Goal: Task Accomplishment & Management: Manage account settings

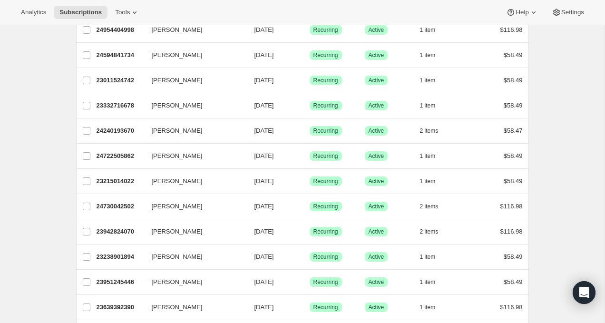
scroll to position [618, 0]
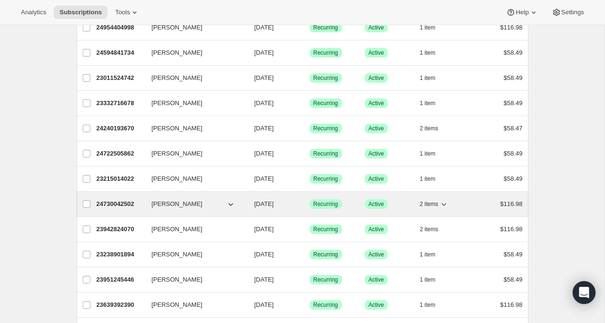
click at [129, 203] on p "24730042502" at bounding box center [121, 204] width 48 height 10
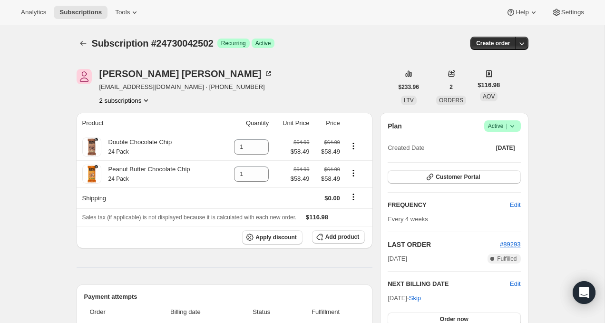
click at [149, 102] on icon "Product actions" at bounding box center [146, 101] width 10 height 10
click at [125, 117] on span "24730009734" at bounding box center [109, 118] width 38 height 7
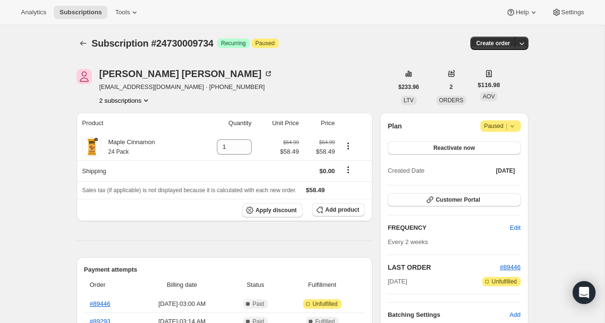
click at [511, 128] on icon at bounding box center [512, 126] width 10 height 10
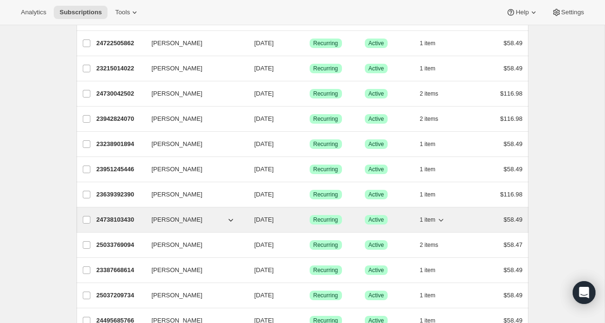
scroll to position [722, 0]
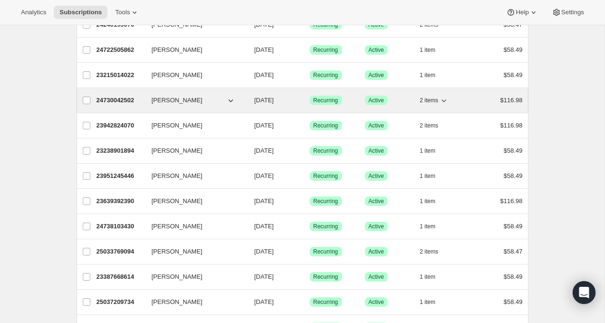
click at [125, 101] on p "24730042502" at bounding box center [121, 101] width 48 height 10
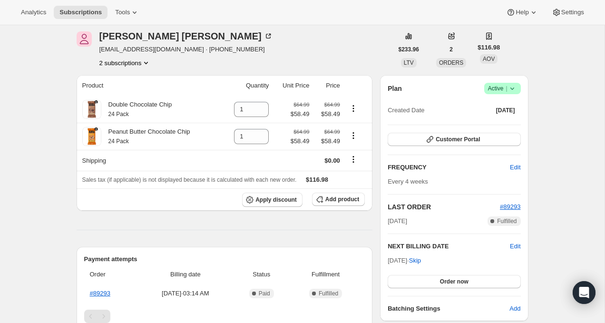
scroll to position [30, 0]
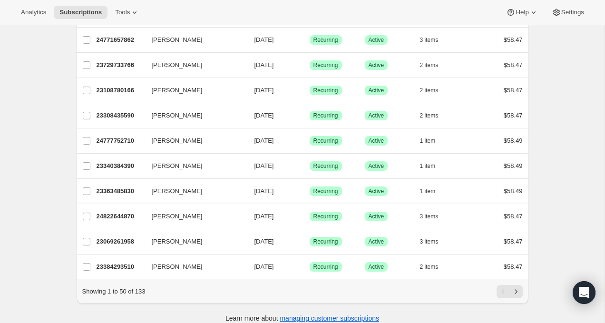
scroll to position [1090, 0]
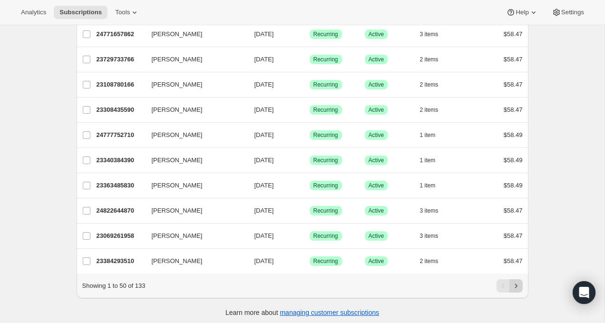
click at [519, 282] on icon "Next" at bounding box center [516, 286] width 10 height 10
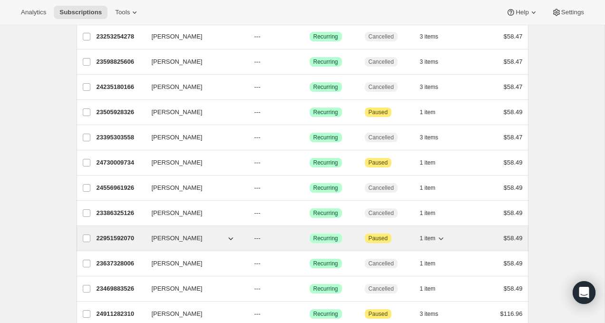
scroll to position [1094, 0]
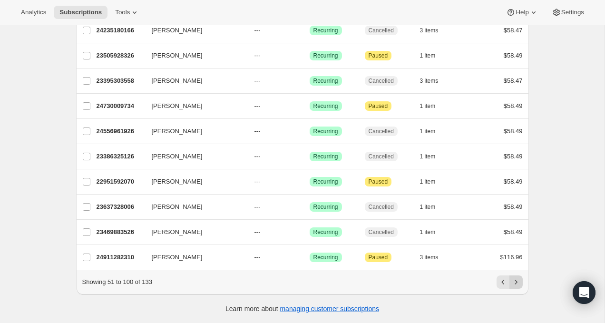
click at [514, 285] on icon "Next" at bounding box center [516, 282] width 10 height 10
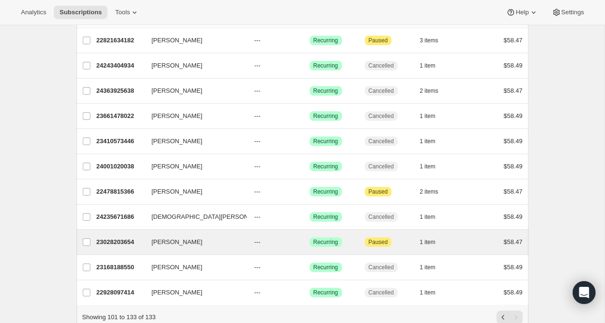
scroll to position [626, 0]
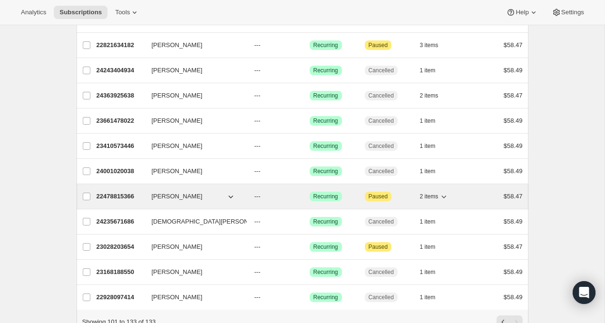
click at [138, 196] on p "22478815366" at bounding box center [121, 197] width 48 height 10
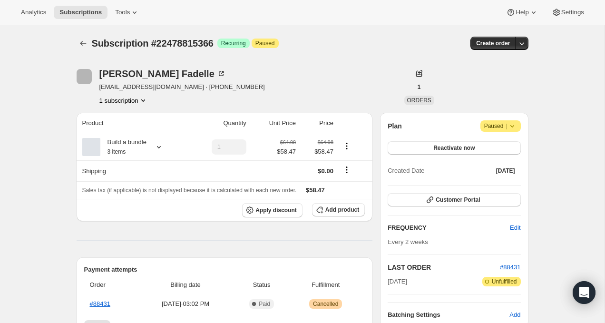
click at [148, 99] on icon "Product actions" at bounding box center [143, 101] width 10 height 10
click at [147, 99] on icon "Product actions" at bounding box center [143, 101] width 10 height 10
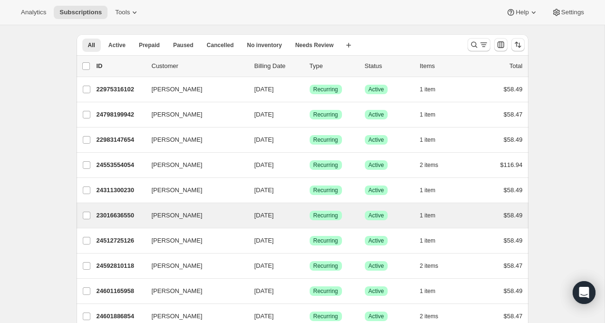
scroll to position [49, 0]
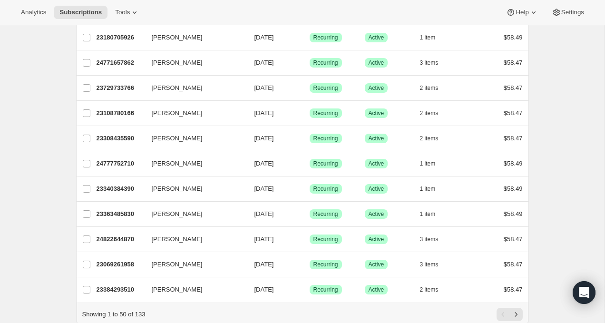
scroll to position [1094, 0]
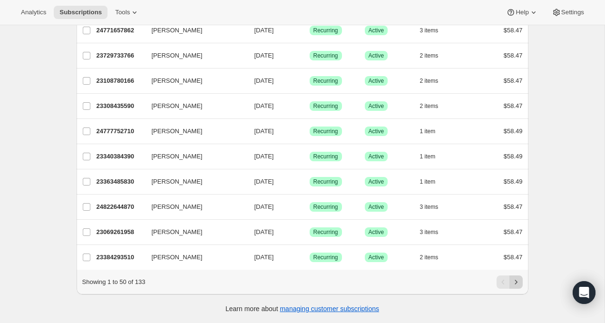
click at [517, 280] on icon "Next" at bounding box center [516, 282] width 10 height 10
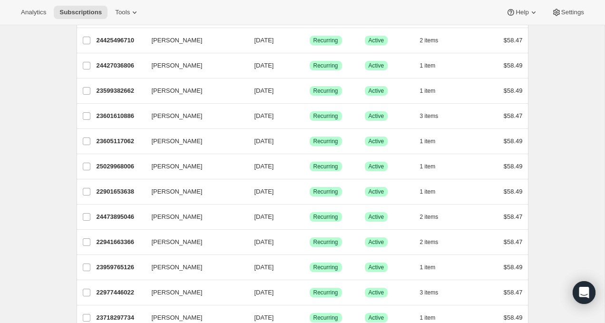
scroll to position [527, 0]
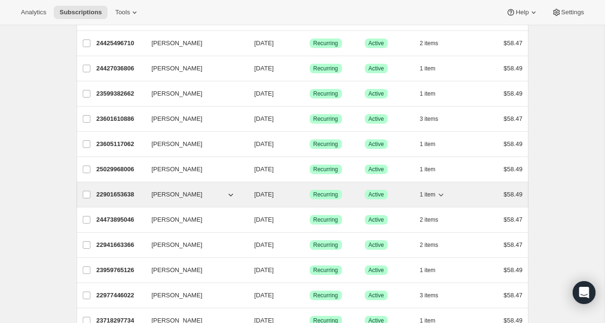
click at [127, 195] on p "22901653638" at bounding box center [121, 195] width 48 height 10
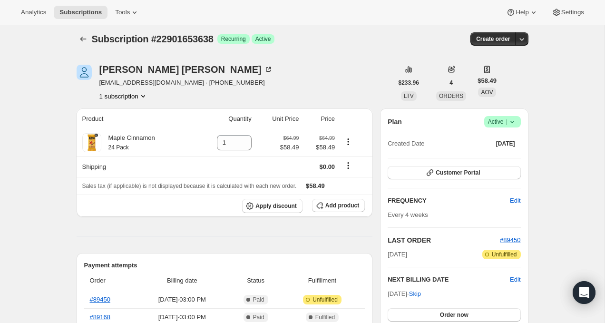
scroll to position [4, 0]
click at [514, 124] on icon at bounding box center [512, 122] width 10 height 10
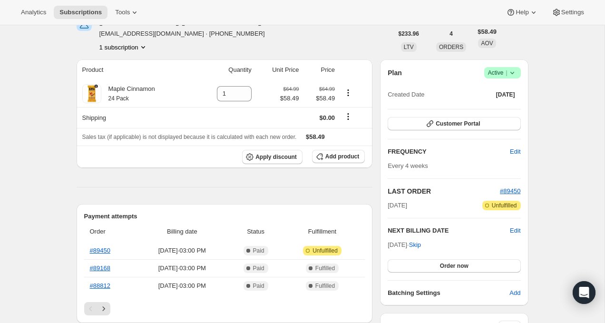
scroll to position [50, 0]
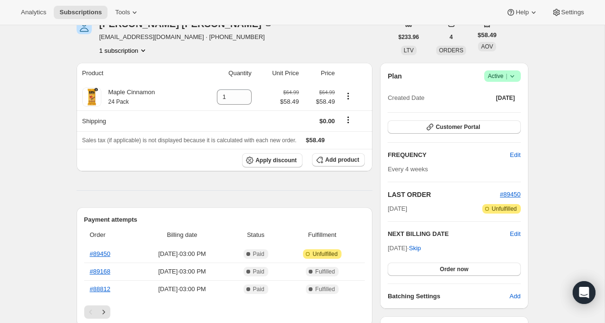
click at [515, 77] on icon at bounding box center [512, 76] width 10 height 10
click at [520, 109] on span "Cancel subscription" at bounding box center [500, 110] width 54 height 7
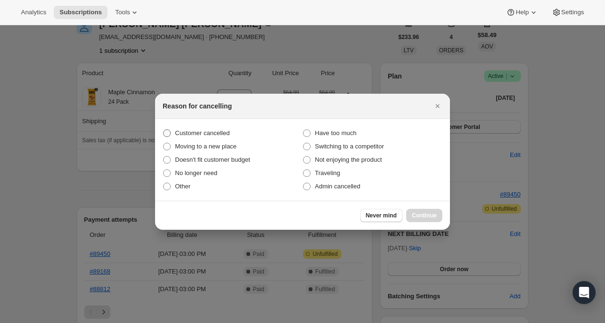
click at [219, 134] on span "Customer cancelled" at bounding box center [202, 132] width 55 height 7
click at [164, 130] on input "Customer cancelled" at bounding box center [163, 129] width 0 height 0
radio input "true"
click at [421, 214] on span "Continue" at bounding box center [424, 216] width 25 height 8
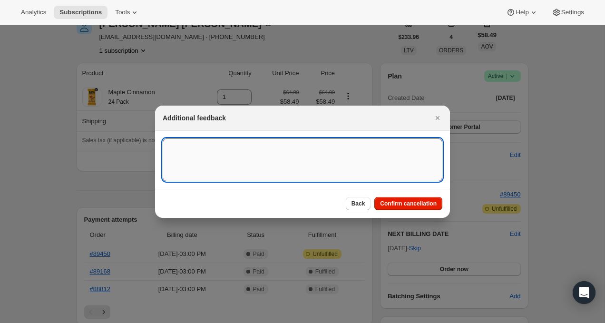
click at [311, 151] on textarea ":rbk:" at bounding box center [303, 159] width 280 height 43
type textarea "KM - CX request to cancel"
click at [401, 197] on button "Confirm cancellation" at bounding box center [408, 203] width 68 height 13
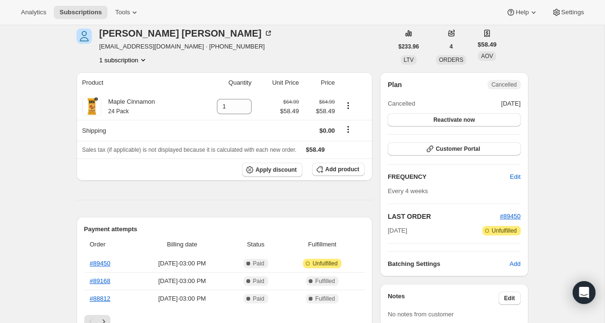
scroll to position [88, 0]
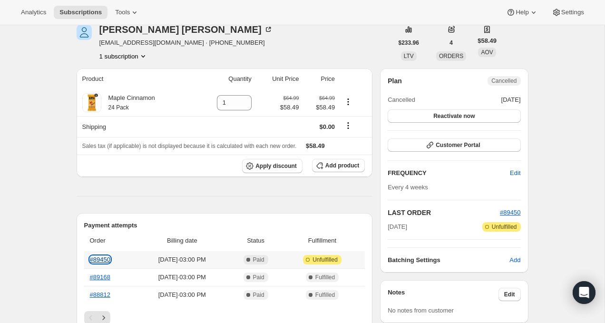
click at [105, 260] on link "#89450" at bounding box center [100, 259] width 20 height 7
